Goal: Information Seeking & Learning: Learn about a topic

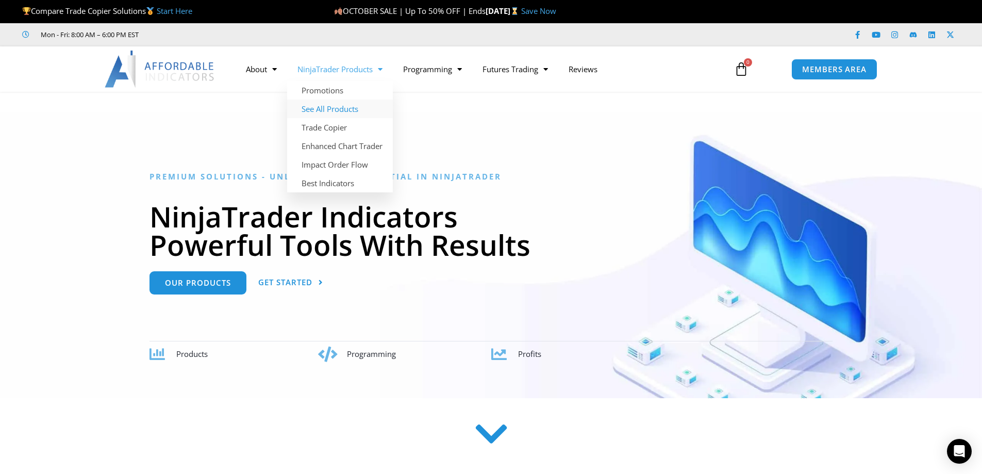
click at [343, 104] on link "See All Products" at bounding box center [340, 108] width 106 height 19
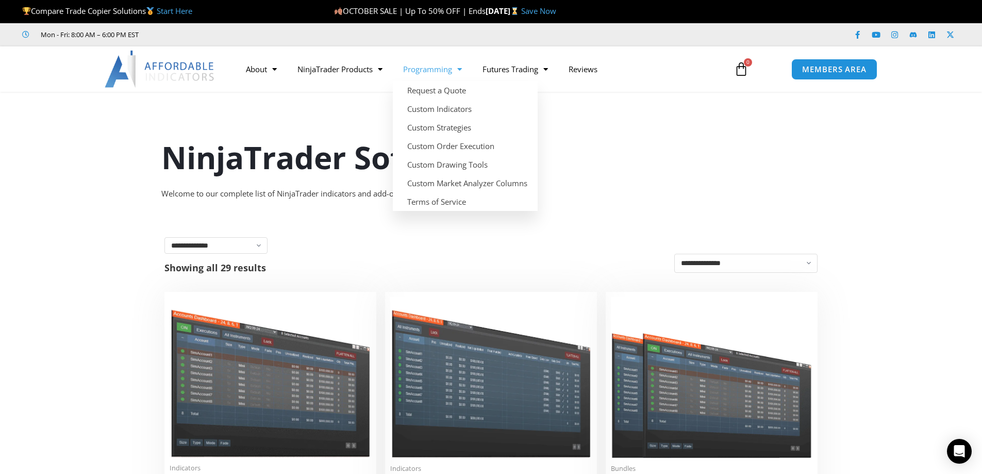
click at [451, 72] on link "Programming" at bounding box center [432, 69] width 79 height 24
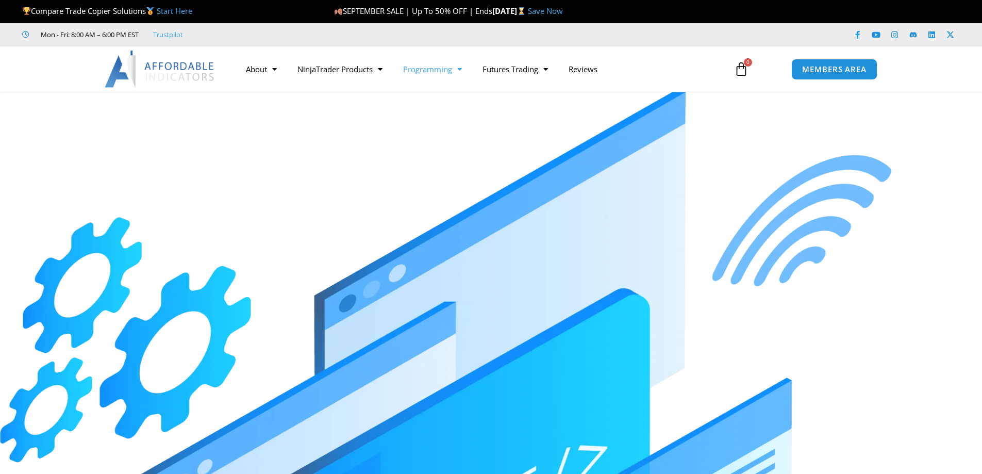
click at [456, 70] on span "Menu" at bounding box center [457, 69] width 10 height 18
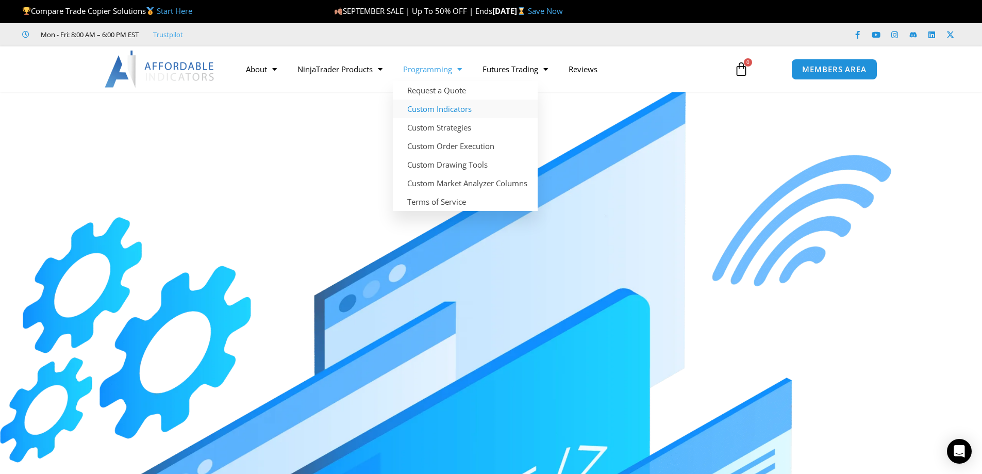
click at [466, 104] on link "Custom Indicators" at bounding box center [465, 108] width 145 height 19
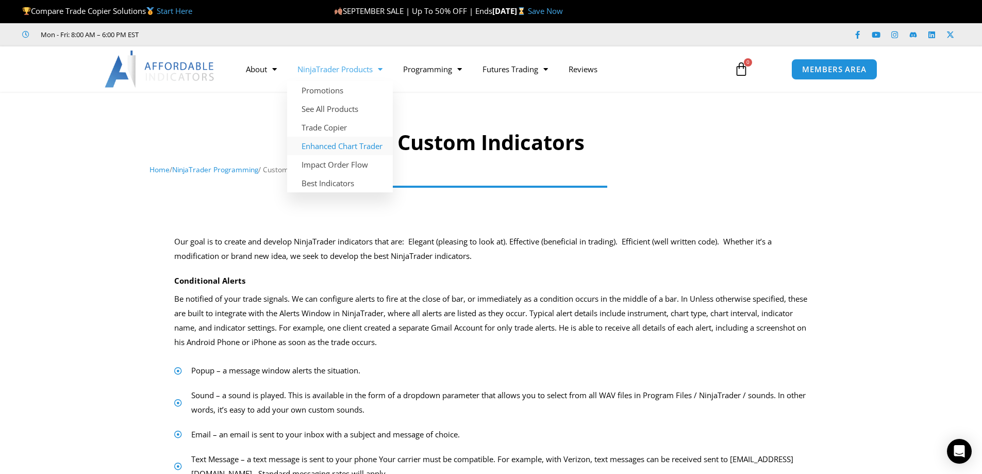
click at [366, 141] on link "Enhanced Chart Trader" at bounding box center [340, 146] width 106 height 19
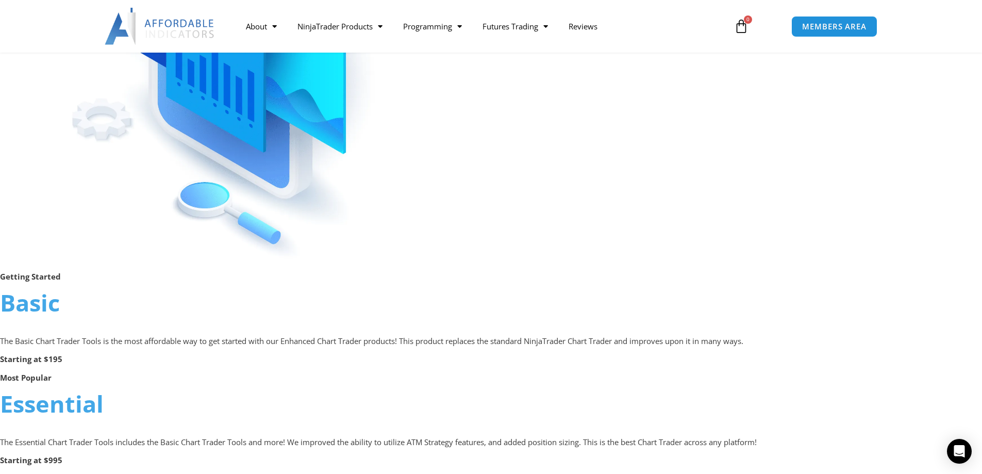
scroll to position [258, 0]
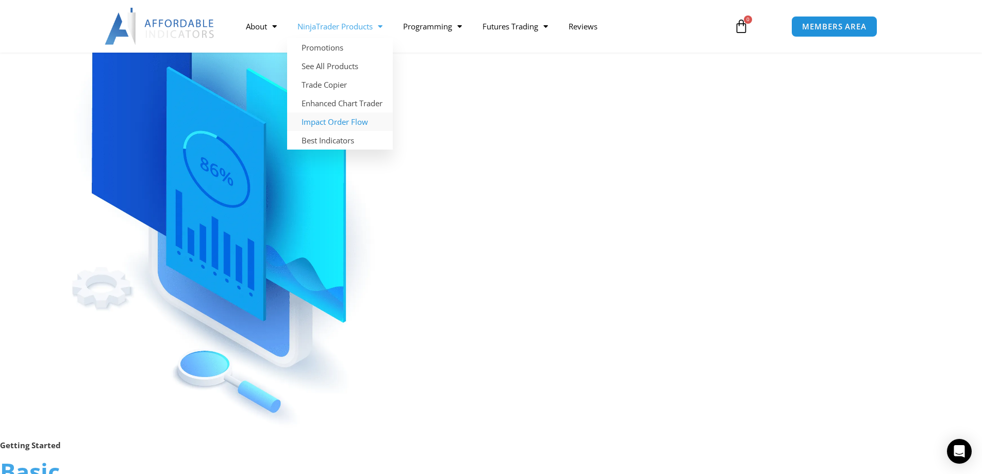
click at [359, 120] on link "Impact Order Flow" at bounding box center [340, 121] width 106 height 19
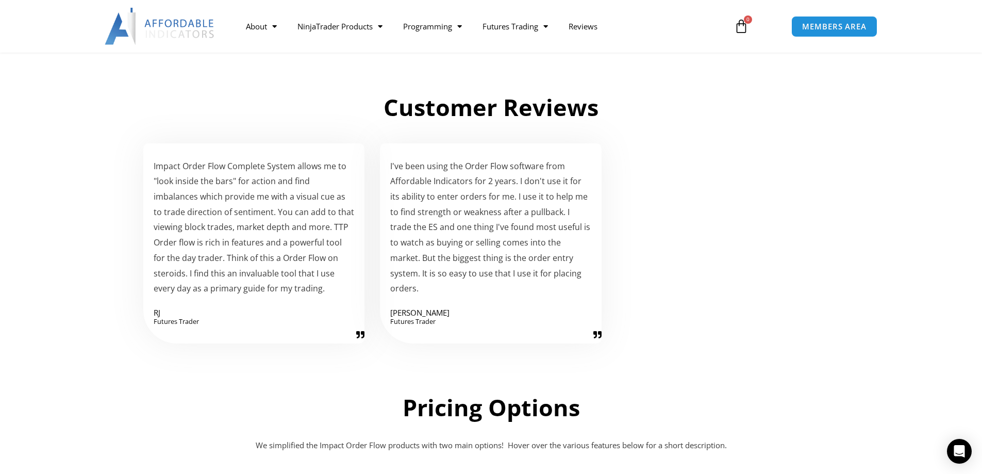
scroll to position [1443, 0]
